Goal: Information Seeking & Learning: Find specific fact

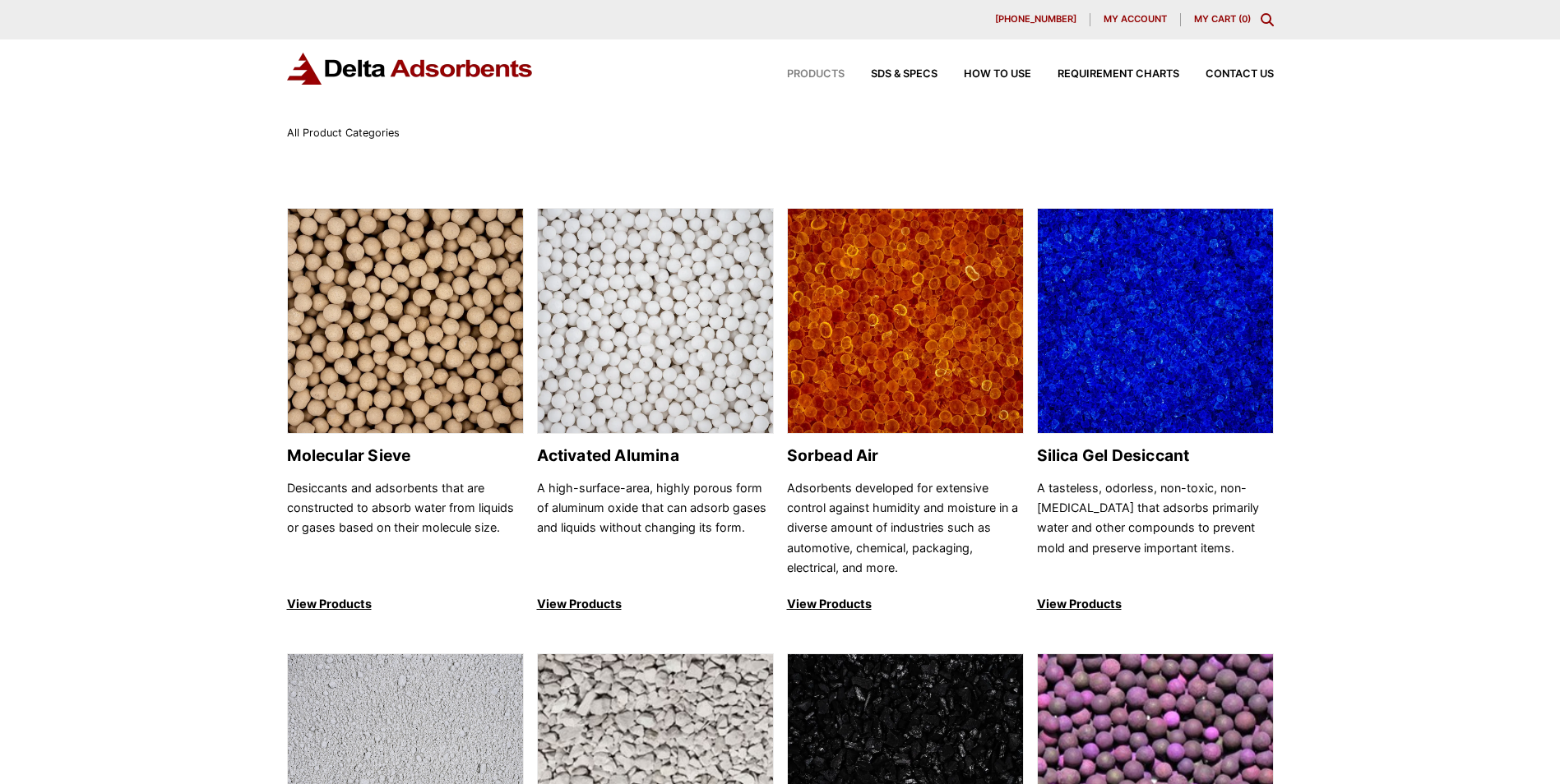
click at [1265, 21] on icon "Toggle Modal Content" at bounding box center [1266, 19] width 13 height 13
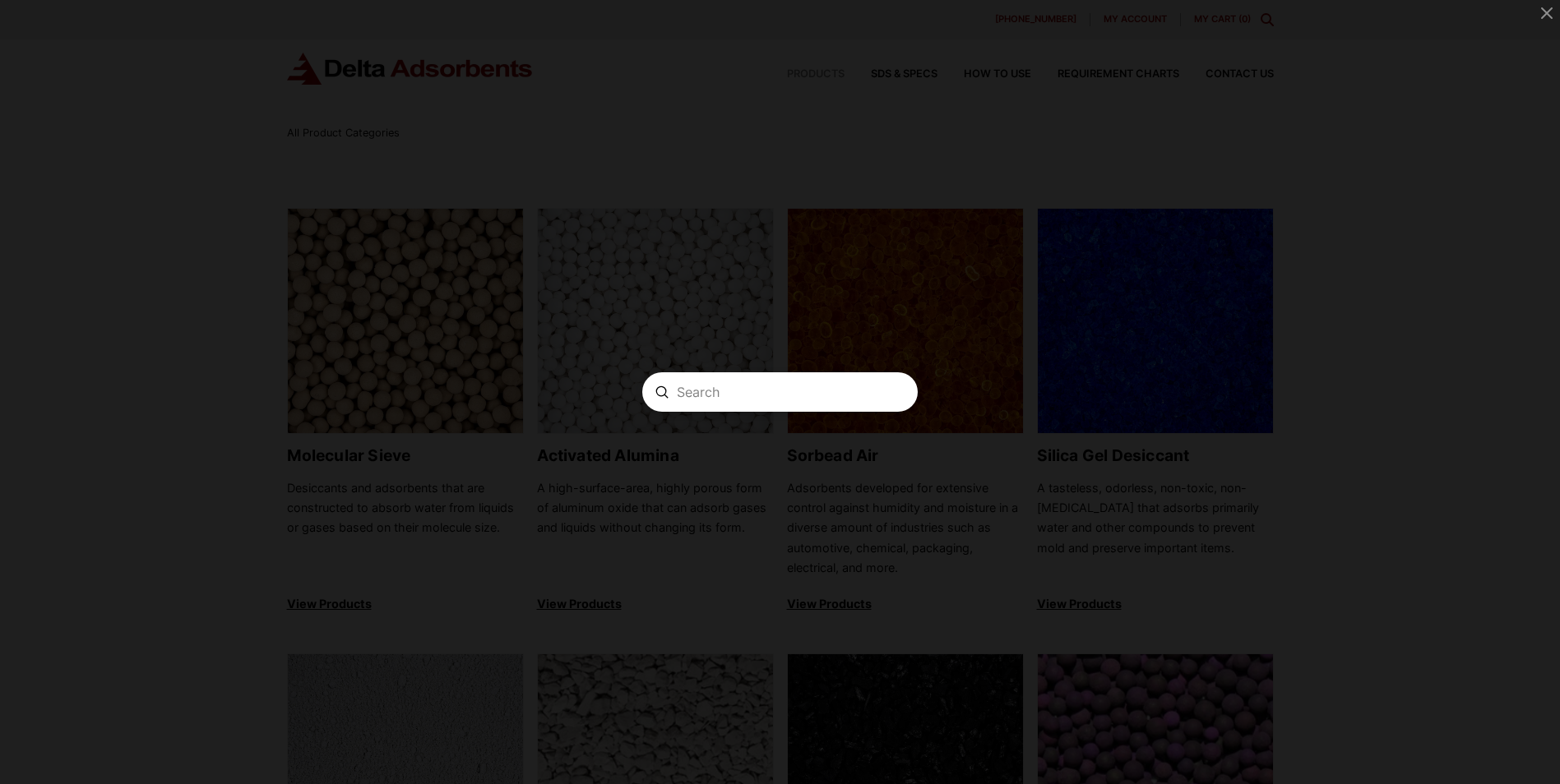
click at [723, 389] on input "Search" at bounding box center [780, 392] width 206 height 18
paste input "AAFS502805"
type input "AAFS502805"
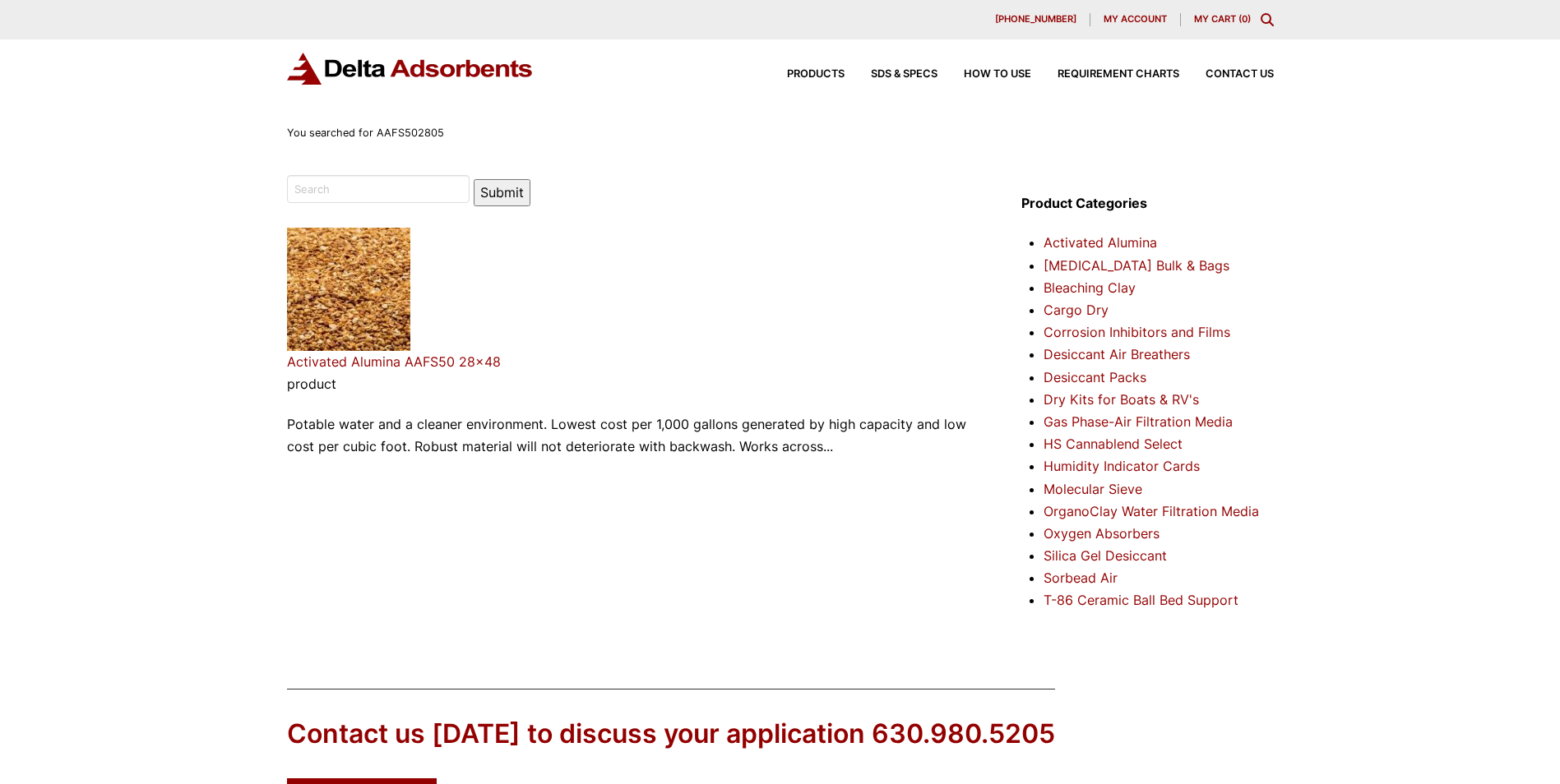
click at [387, 360] on link "Activated Alumina AAFS50 28×48" at bounding box center [394, 361] width 214 height 17
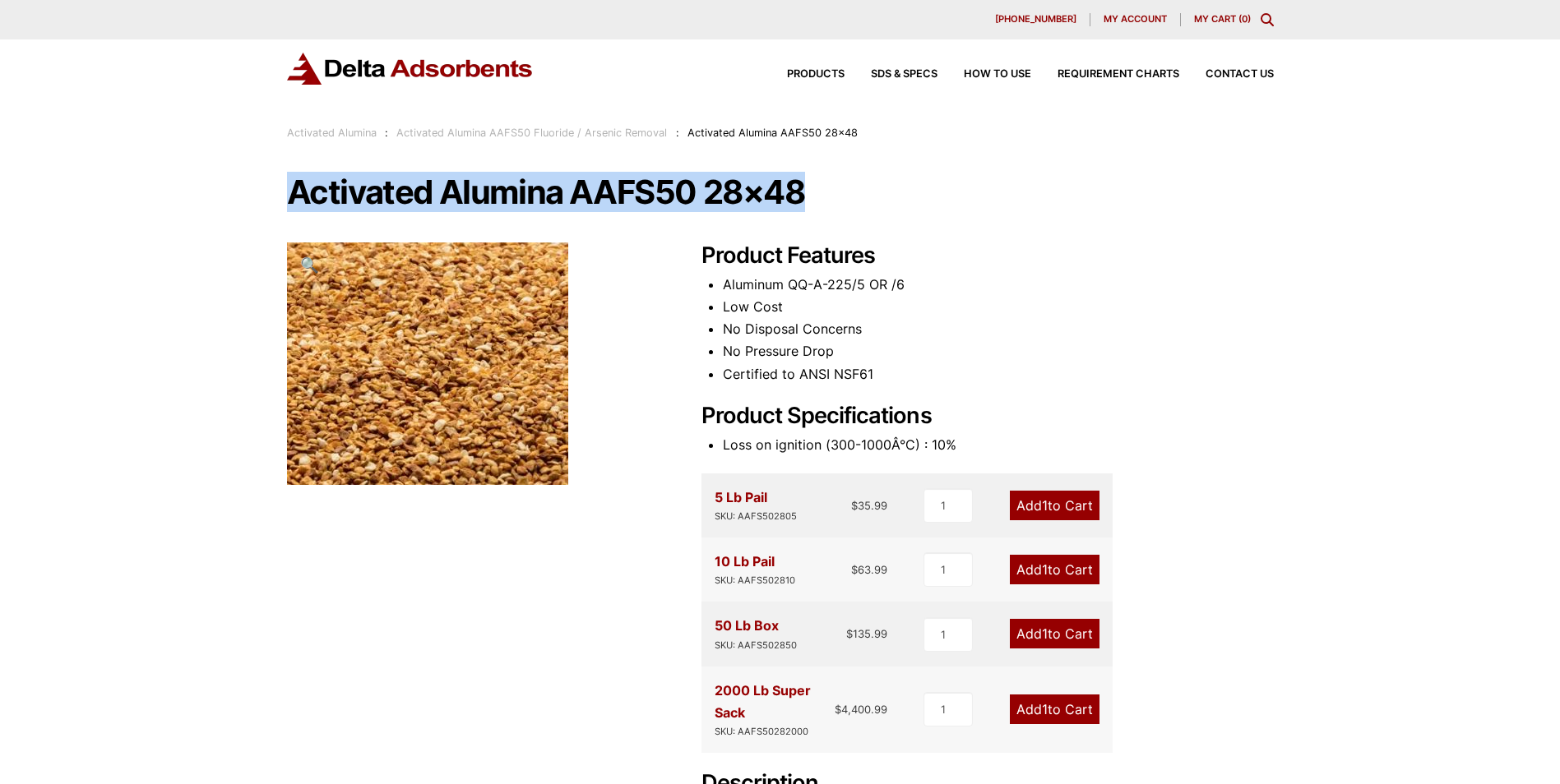
drag, startPoint x: 296, startPoint y: 188, endPoint x: 893, endPoint y: 191, distance: 597.0
click at [893, 191] on h1 "Activated Alumina AAFS50 28×48" at bounding box center [780, 191] width 987 height 34
copy h1 "Activated Alumina AAFS50 28×48"
drag, startPoint x: 709, startPoint y: 495, endPoint x: 785, endPoint y: 501, distance: 76.2
click at [785, 501] on div "5 Lb Pail SKU: AAFS502805 $ 35.99 1 Add 1 to Cart" at bounding box center [906, 506] width 411 height 64
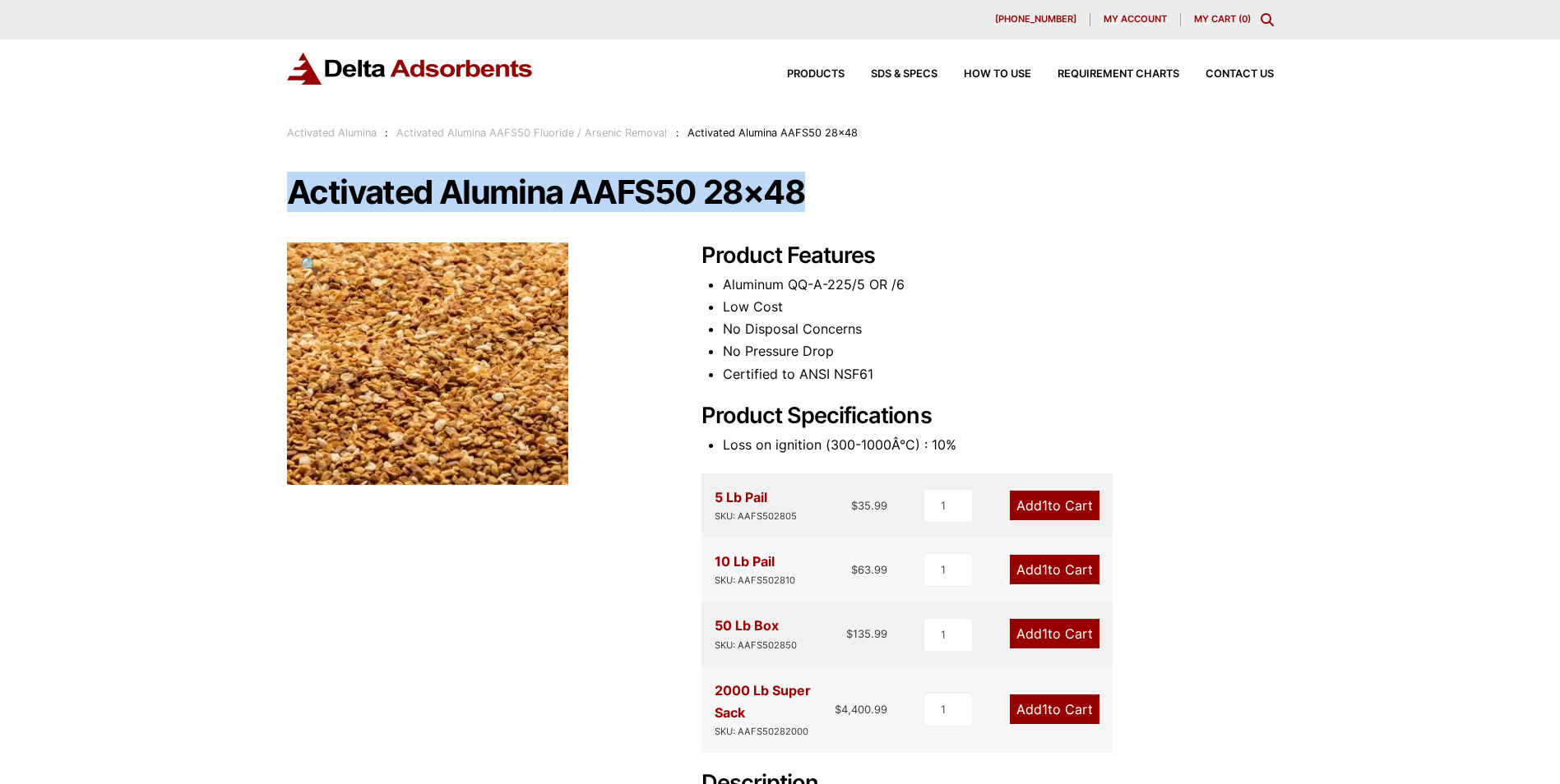
copy div "5 Lb Pail"
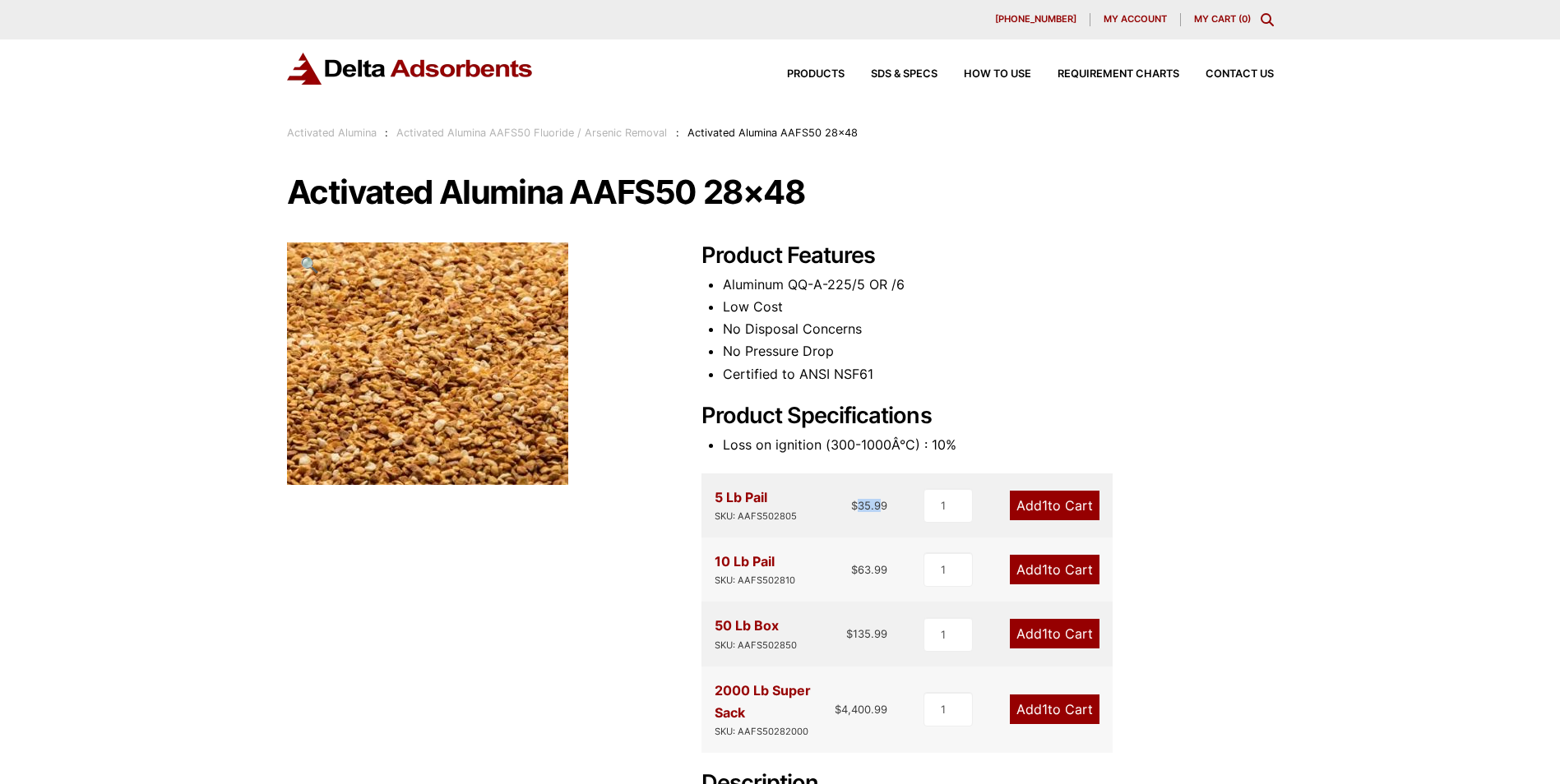
drag, startPoint x: 860, startPoint y: 505, endPoint x: 884, endPoint y: 510, distance: 24.5
click at [884, 510] on bdi "$ 35.99" at bounding box center [868, 505] width 36 height 13
drag, startPoint x: 884, startPoint y: 510, endPoint x: 898, endPoint y: 513, distance: 14.3
click at [898, 513] on div "5 Lb Pail SKU: AAFS502805 $ 35.99 1 Add 1 to Cart" at bounding box center [906, 506] width 411 height 64
drag, startPoint x: 857, startPoint y: 506, endPoint x: 888, endPoint y: 510, distance: 31.3
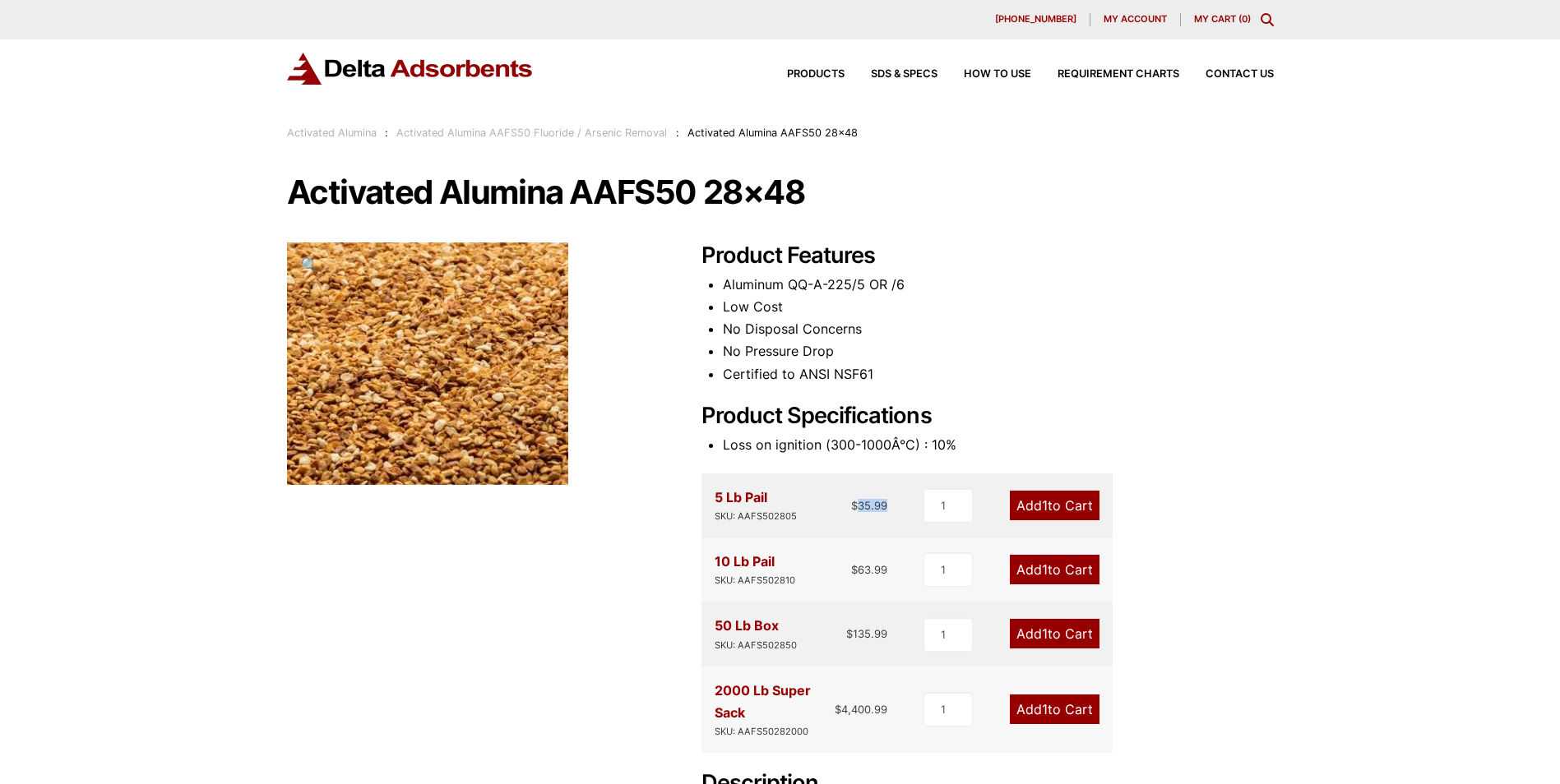
click at [888, 510] on div "5 Lb Pail SKU: AAFS502805 $ 35.99 1 Add 1 to Cart" at bounding box center [906, 506] width 411 height 64
copy bdi "35.99"
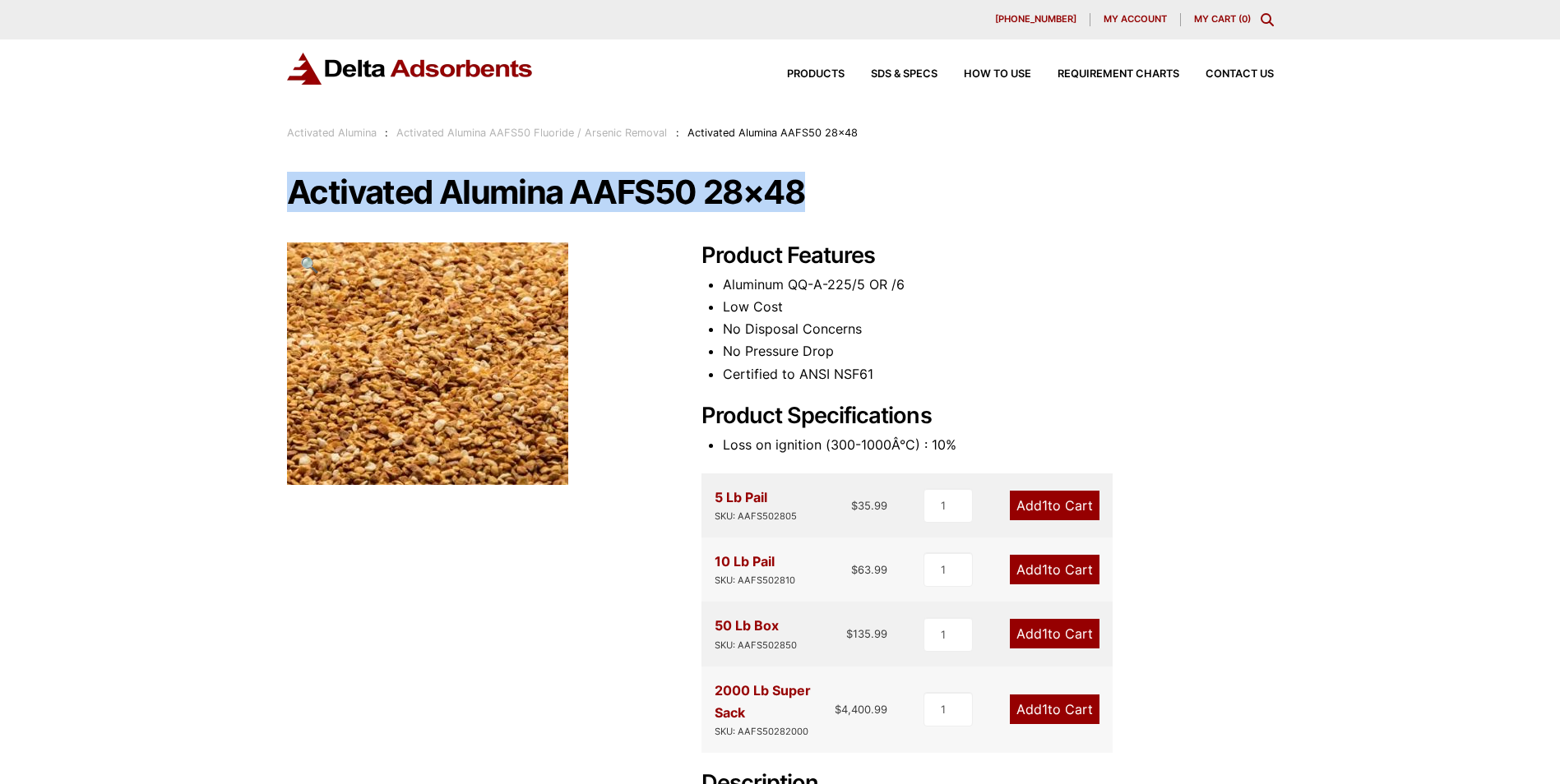
drag, startPoint x: 294, startPoint y: 191, endPoint x: 864, endPoint y: 227, distance: 571.1
click at [864, 227] on div "Activated Alumina AAFS50 28×48 🔍 Product Features Aluminum QQ-A-225/5 OR /6 Low…" at bounding box center [780, 789] width 987 height 1228
copy h1 "Activated Alumina AAFS50 28×48"
drag, startPoint x: 715, startPoint y: 558, endPoint x: 789, endPoint y: 560, distance: 74.0
click at [789, 560] on div "10 Lb Pail SKU: AAFS502810" at bounding box center [754, 569] width 80 height 38
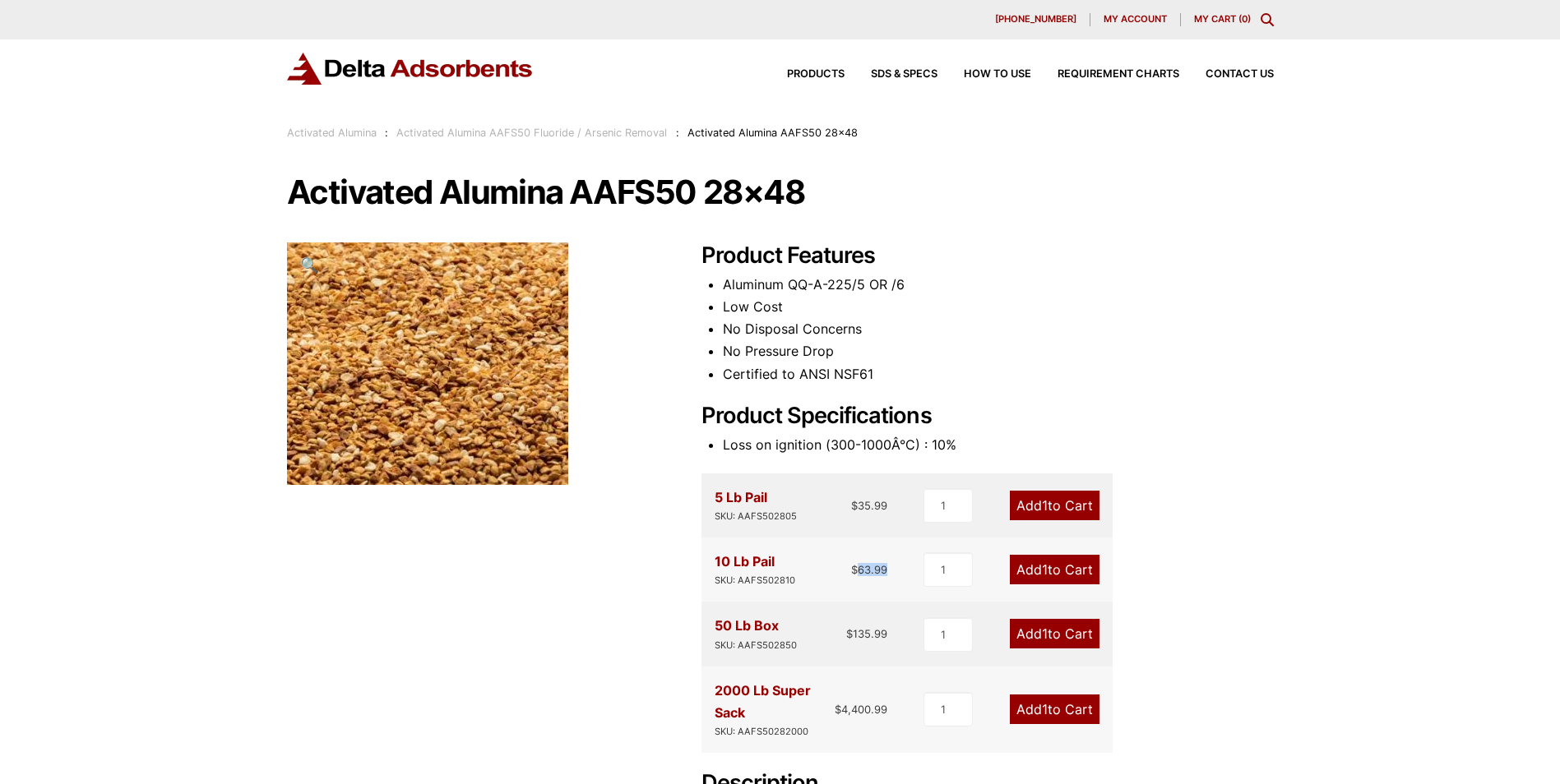
drag, startPoint x: 860, startPoint y: 570, endPoint x: 892, endPoint y: 568, distance: 32.1
click at [892, 568] on div "10 Lb Pail SKU: AAFS502810 $ 63.99 1 Add 1 to Cart" at bounding box center [906, 569] width 411 height 64
copy bdi "63.99"
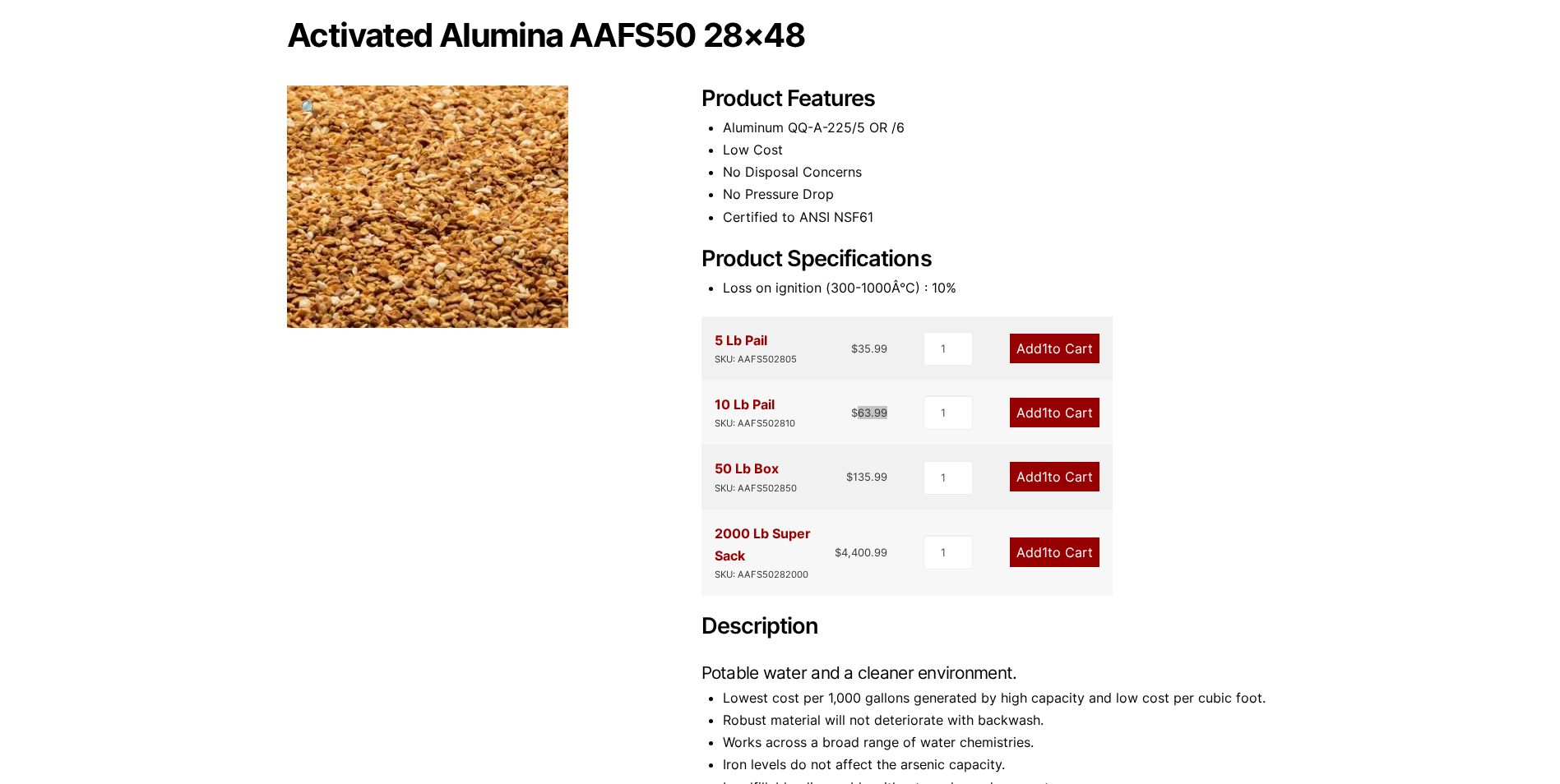
scroll to position [164, 0]
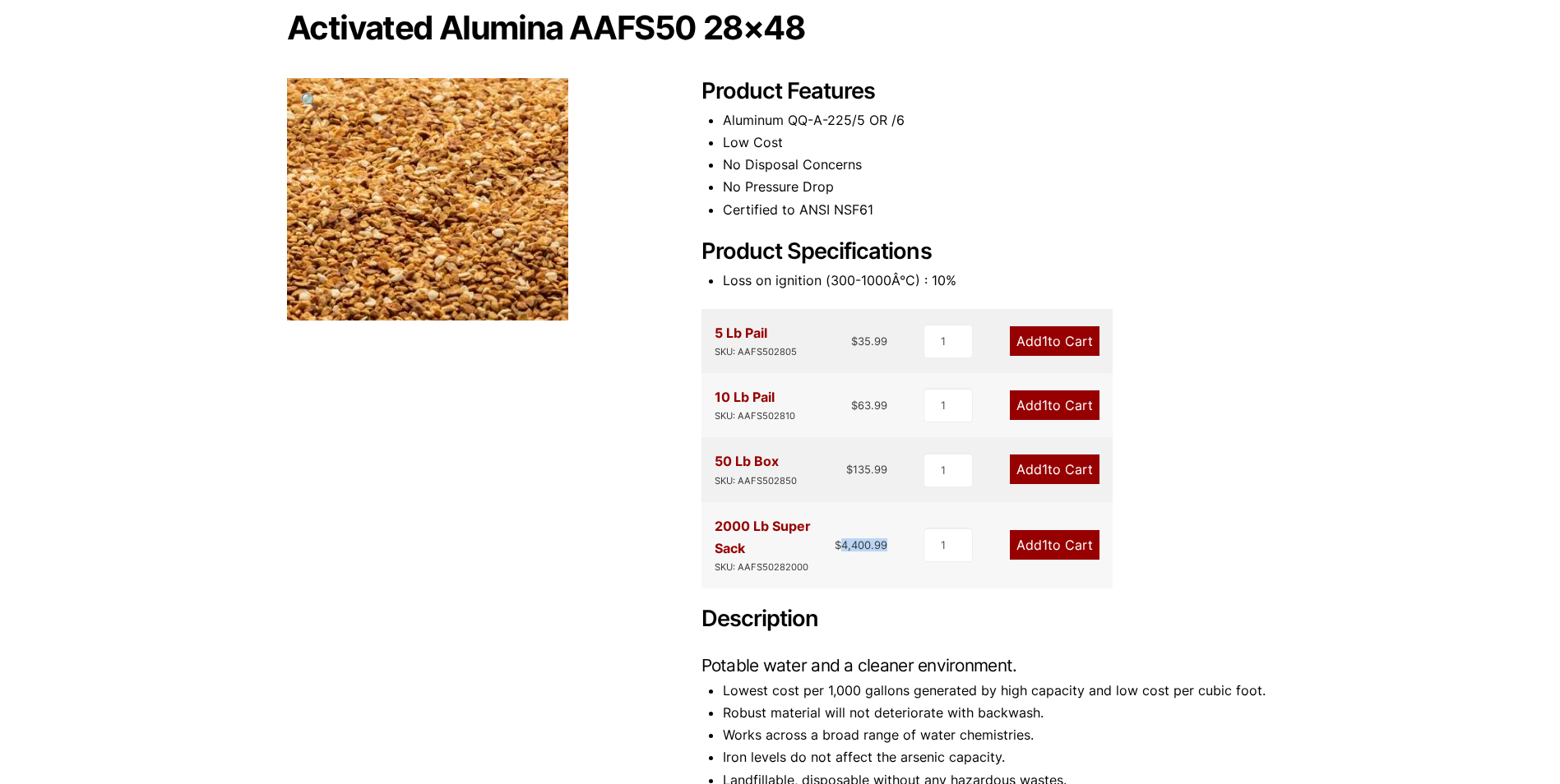
drag, startPoint x: 844, startPoint y: 547, endPoint x: 892, endPoint y: 547, distance: 48.0
click at [892, 547] on div "2000 Lb Super Sack SKU: AAFS50282000 $ 4,400.99 1 Add 1 to Cart" at bounding box center [906, 545] width 411 height 86
copy bdi "4,400.99"
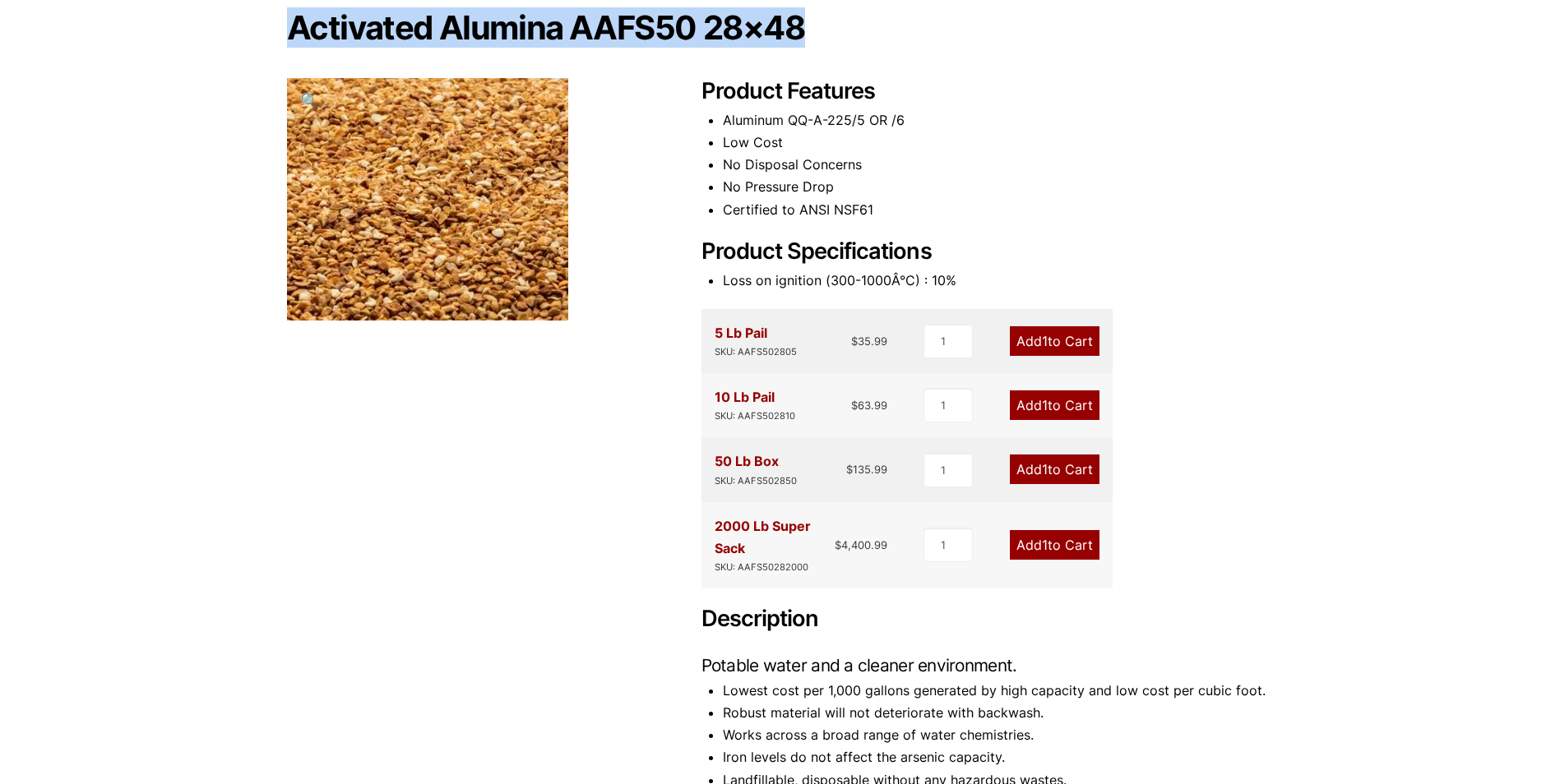
drag, startPoint x: 286, startPoint y: 26, endPoint x: 877, endPoint y: 30, distance: 591.0
click at [877, 30] on h1 "Activated Alumina AAFS50 28×48" at bounding box center [780, 27] width 987 height 34
copy h1 "Activated Alumina AAFS50 28×48"
drag, startPoint x: 717, startPoint y: 526, endPoint x: 756, endPoint y: 546, distance: 43.8
click at [756, 546] on div "2000 Lb Super Sack SKU: AAFS50282000" at bounding box center [775, 545] width 121 height 60
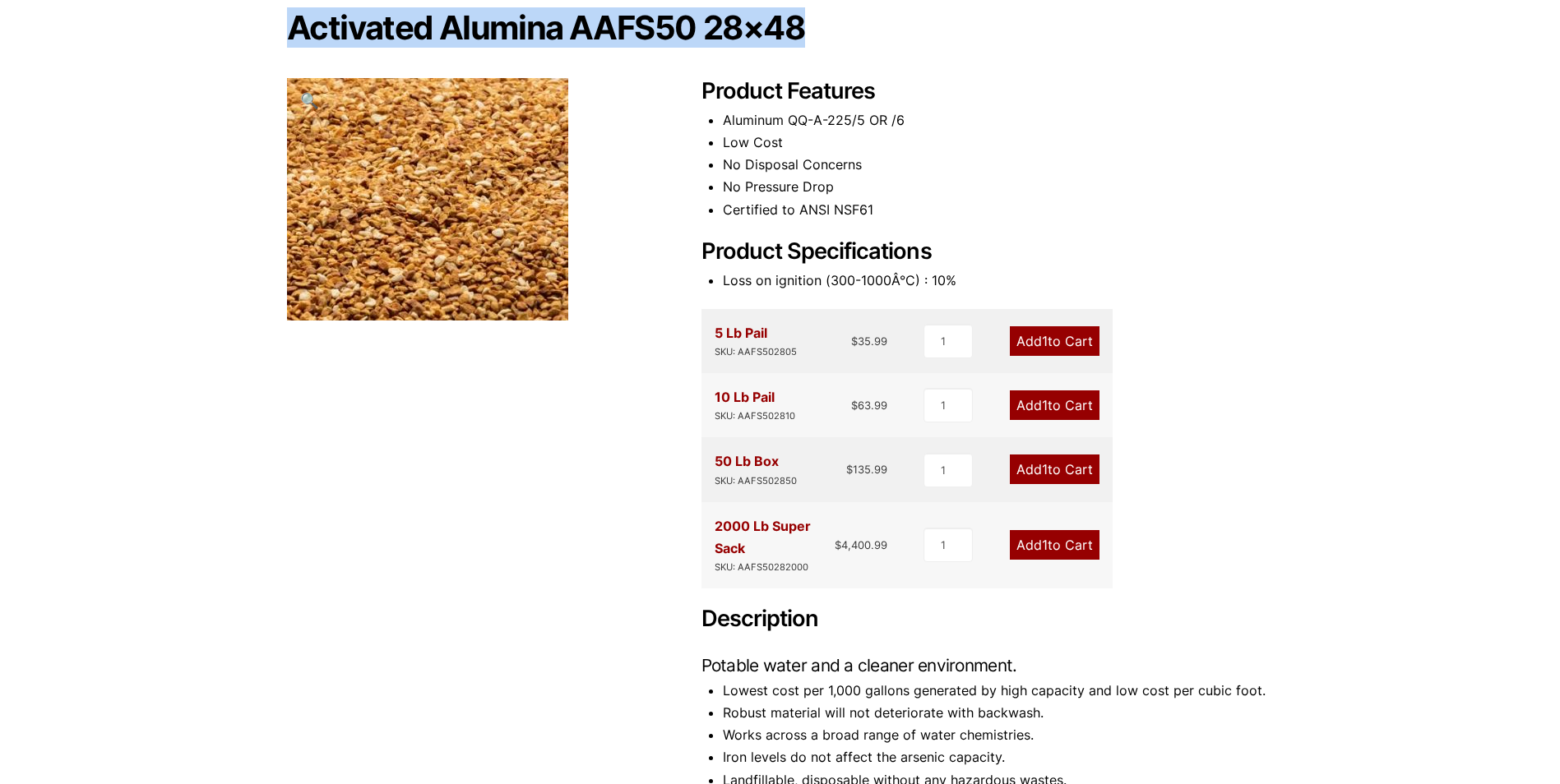
copy div "2000 Lb Super Sack"
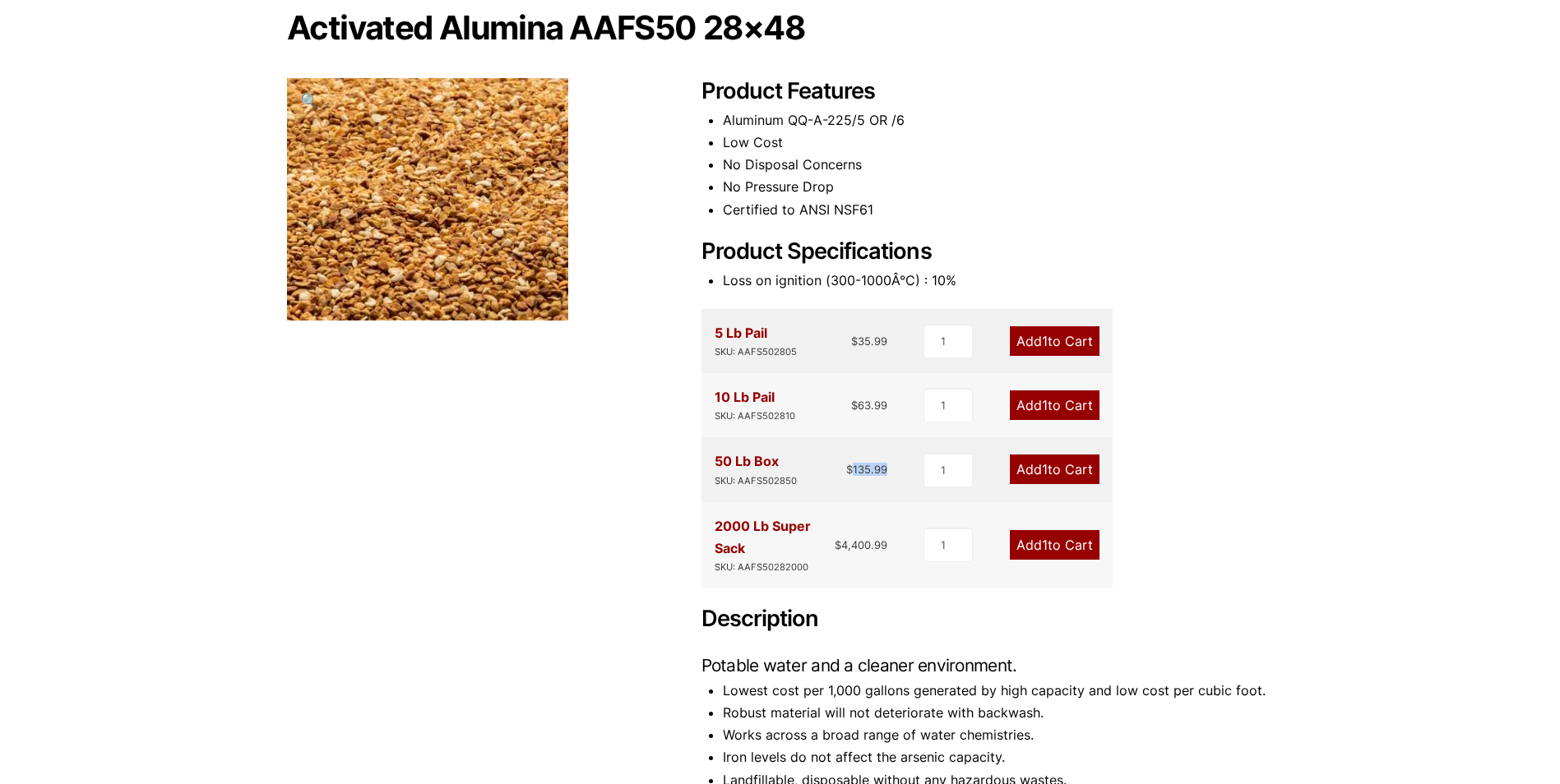
drag, startPoint x: 855, startPoint y: 470, endPoint x: 888, endPoint y: 470, distance: 33.0
click at [888, 470] on div "50 Lb Box SKU: AAFS502850 $ 135.99 1 Add 1 to Cart" at bounding box center [906, 470] width 411 height 64
copy bdi "135.99"
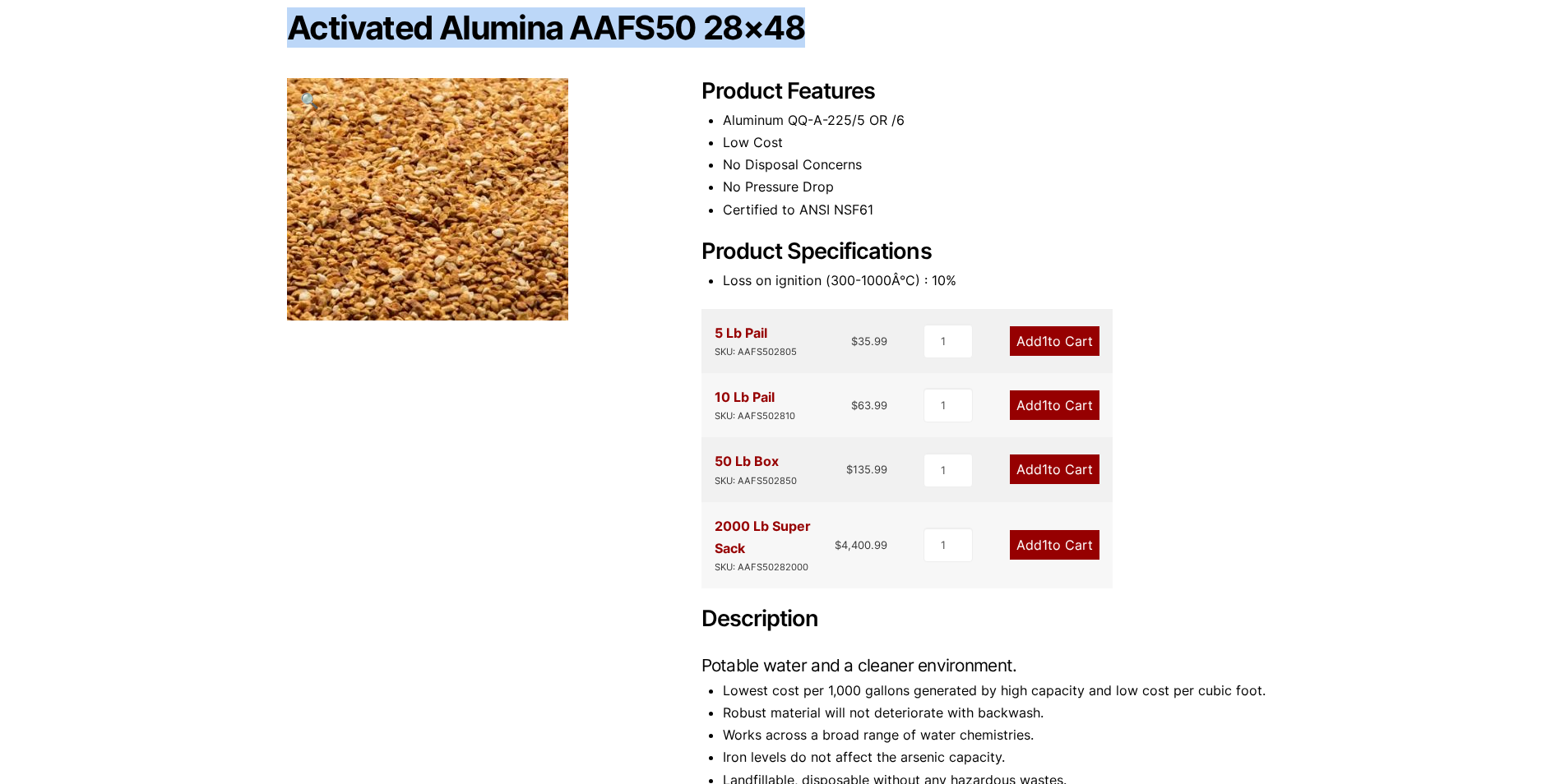
drag, startPoint x: 288, startPoint y: 29, endPoint x: 969, endPoint y: 29, distance: 681.0
click at [969, 29] on h1 "Activated Alumina AAFS50 28×48" at bounding box center [780, 27] width 987 height 34
copy h1 "Activated Alumina AAFS50 28×48"
drag, startPoint x: 713, startPoint y: 454, endPoint x: 779, endPoint y: 459, distance: 66.2
click at [779, 459] on div "50 Lb Box SKU: AAFS502850 $ 135.99 1 Add 1 to Cart" at bounding box center [906, 470] width 411 height 64
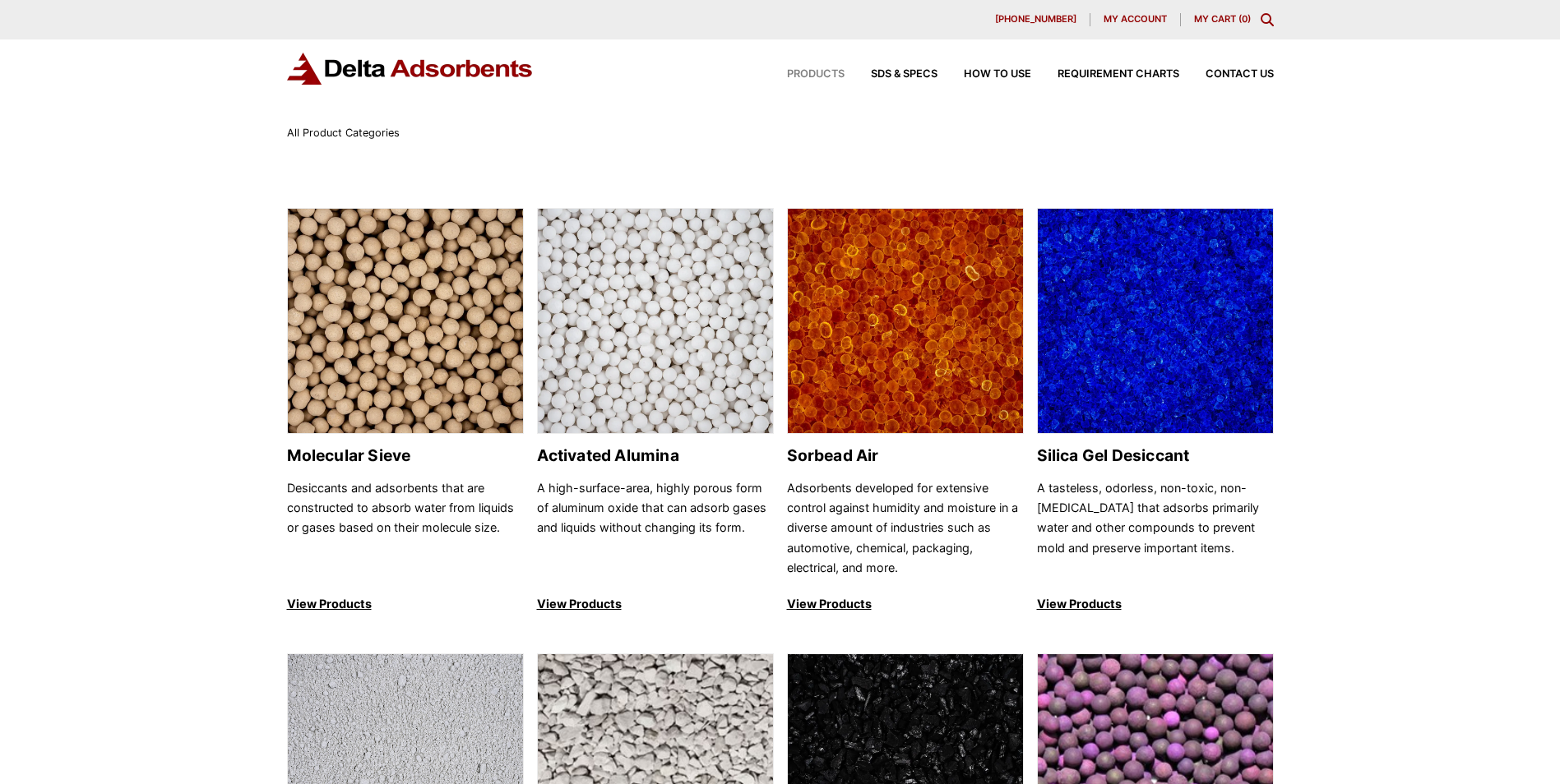
click at [1270, 19] on icon "Toggle Modal Content" at bounding box center [1266, 19] width 13 height 13
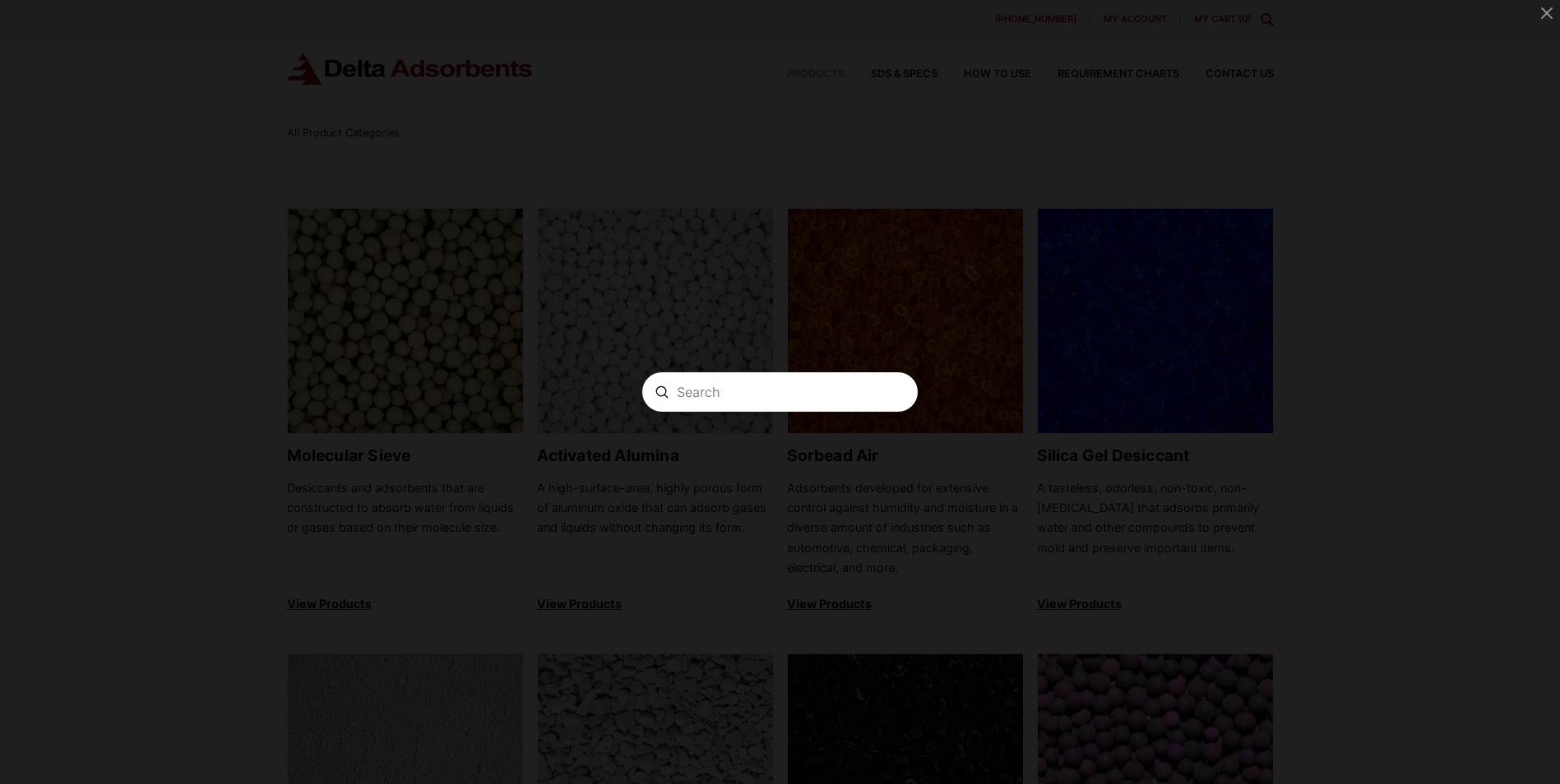
drag, startPoint x: 771, startPoint y: 392, endPoint x: 797, endPoint y: 393, distance: 26.0
click at [777, 392] on input "Search" at bounding box center [780, 392] width 206 height 18
paste input "CG-50IN-S107"
type input "CG-50IN-S107"
